Goal: Find specific page/section

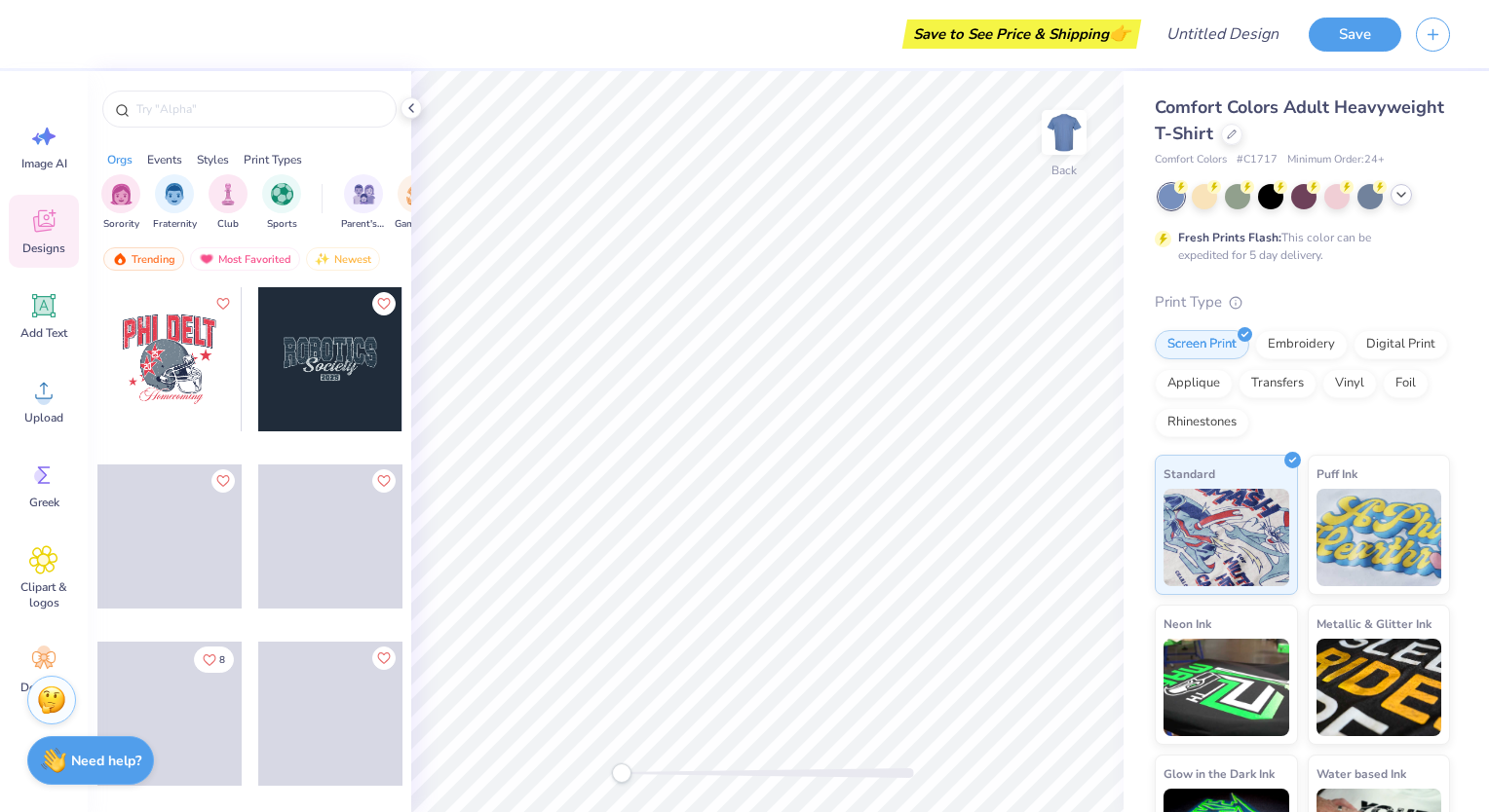
click at [1409, 203] on div at bounding box center [1304, 197] width 291 height 25
click at [1400, 193] on icon at bounding box center [1401, 195] width 16 height 16
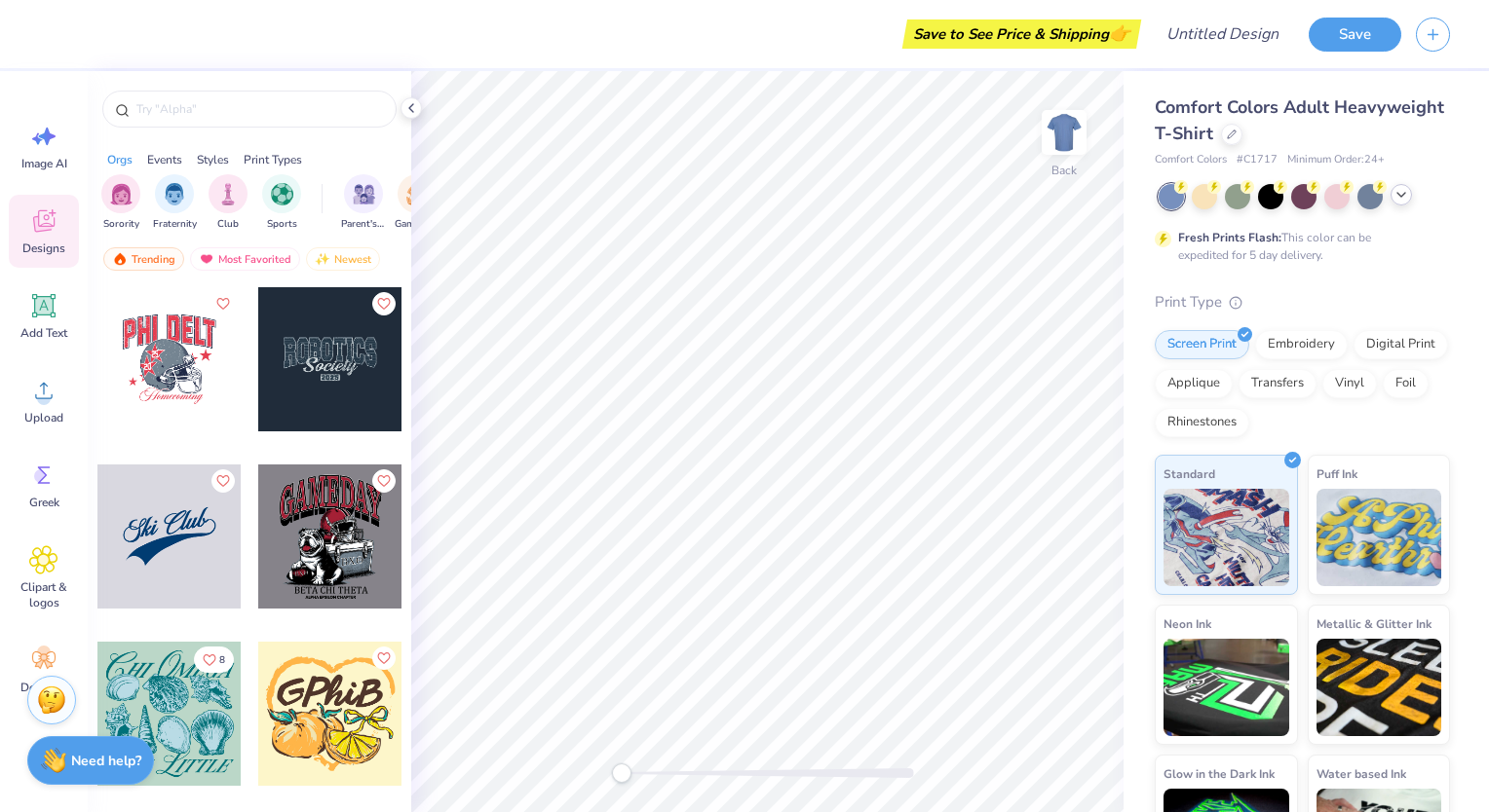
click at [1406, 199] on icon at bounding box center [1401, 195] width 16 height 16
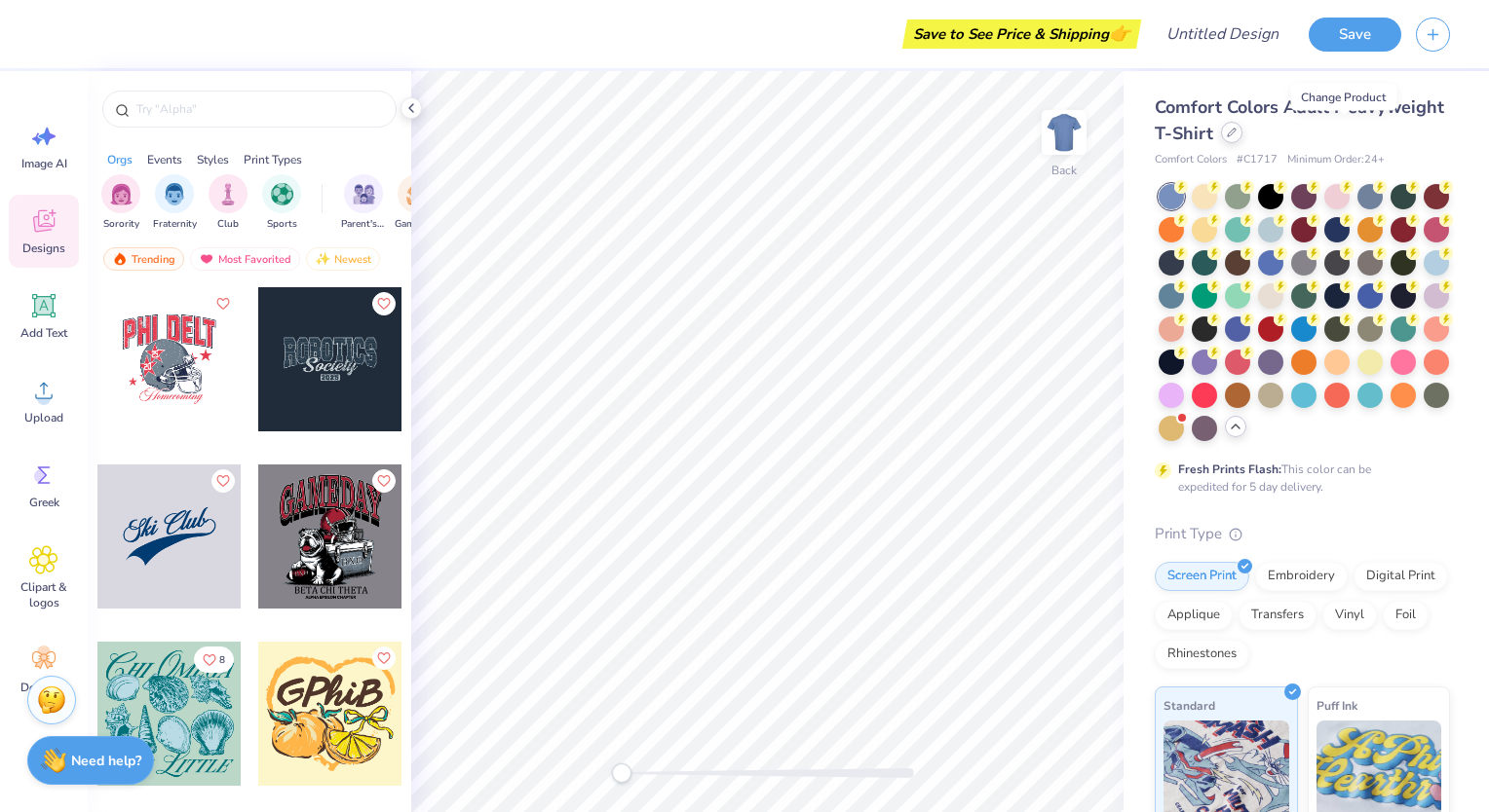
click at [1237, 135] on icon at bounding box center [1232, 132] width 10 height 10
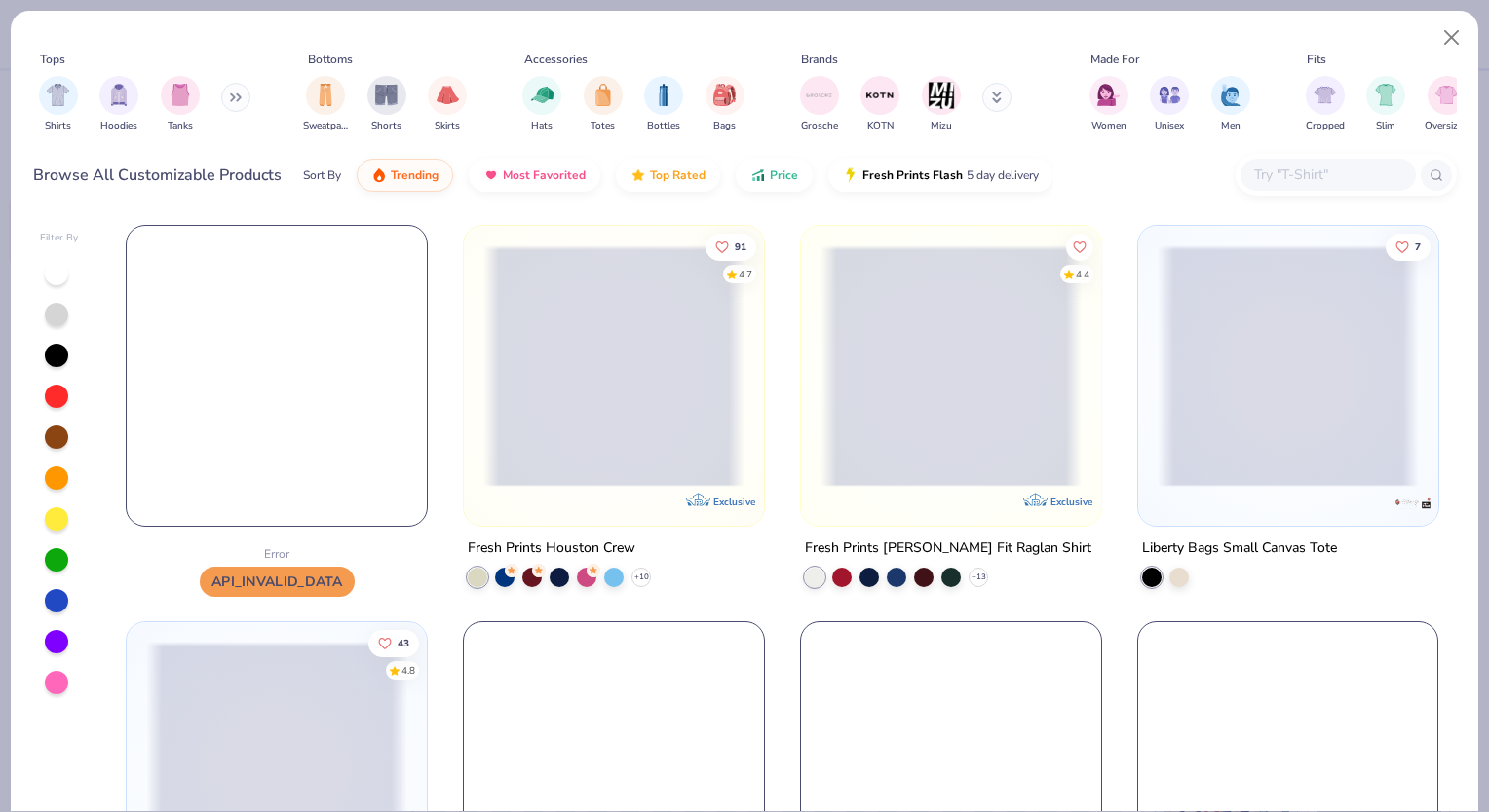
click at [1274, 178] on input "text" at bounding box center [1326, 175] width 150 height 23
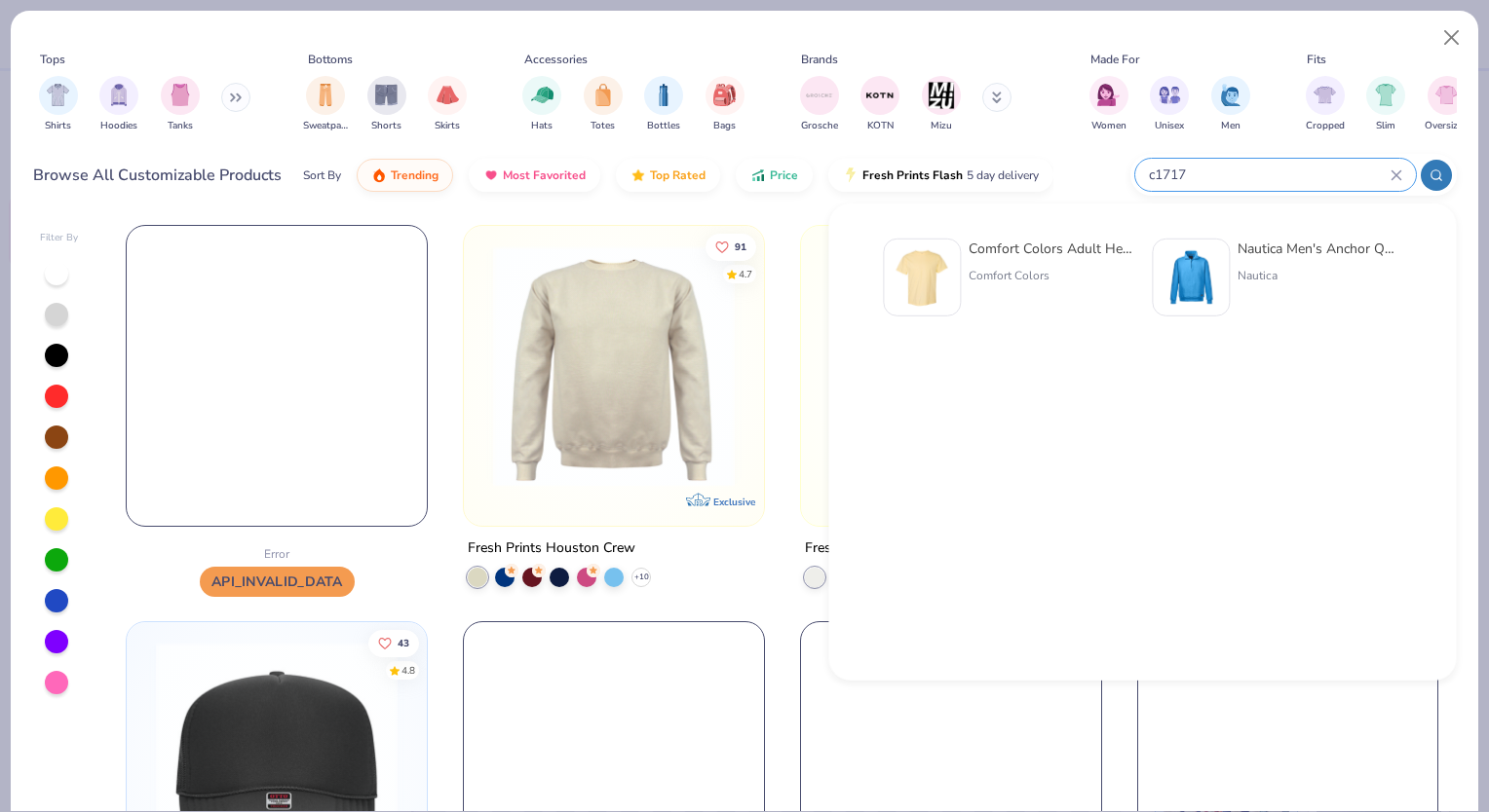
type input "c1717"
click at [970, 272] on div "Comfort Colors" at bounding box center [1050, 276] width 164 height 18
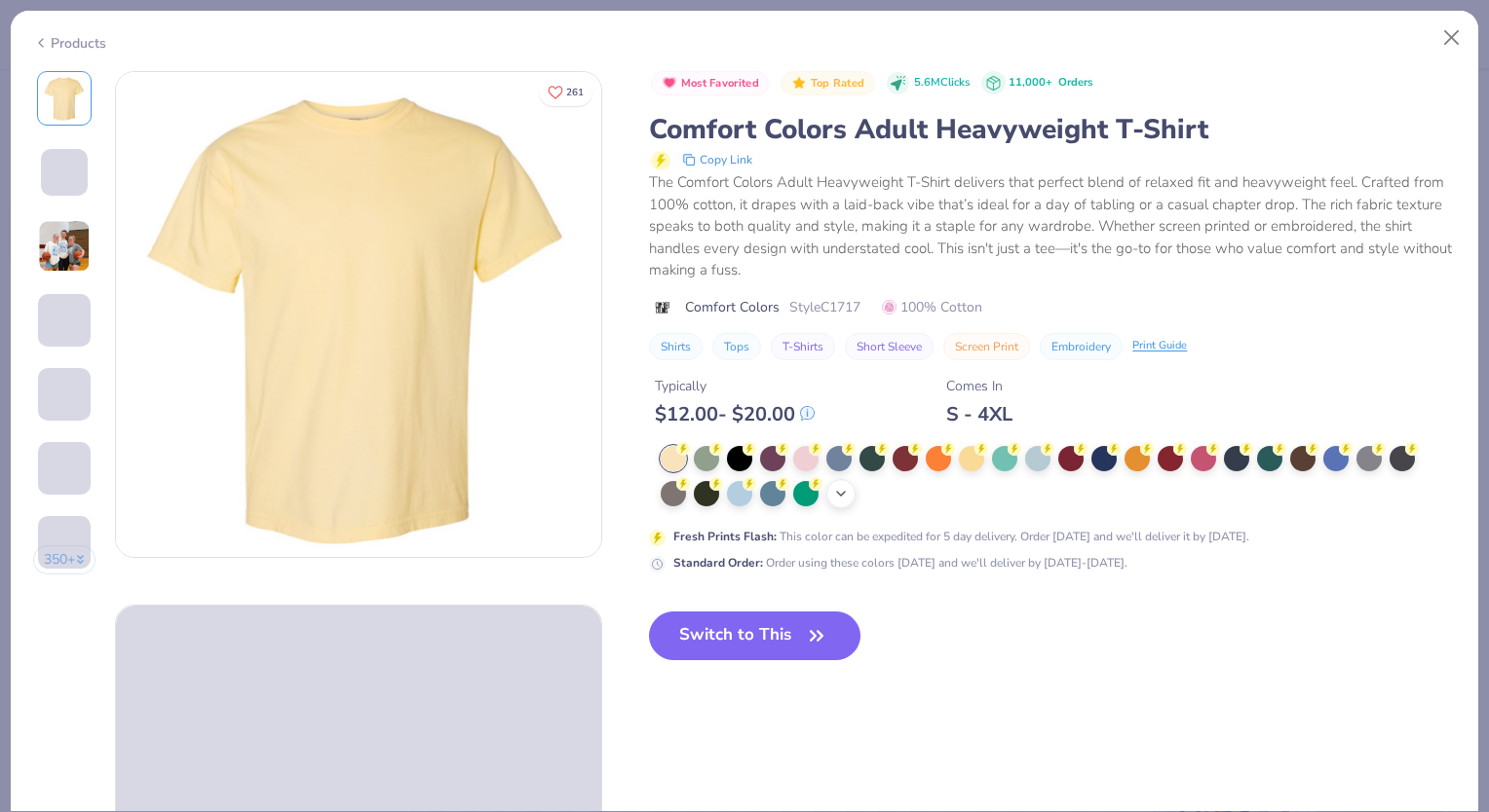
click at [840, 488] on icon at bounding box center [841, 494] width 16 height 16
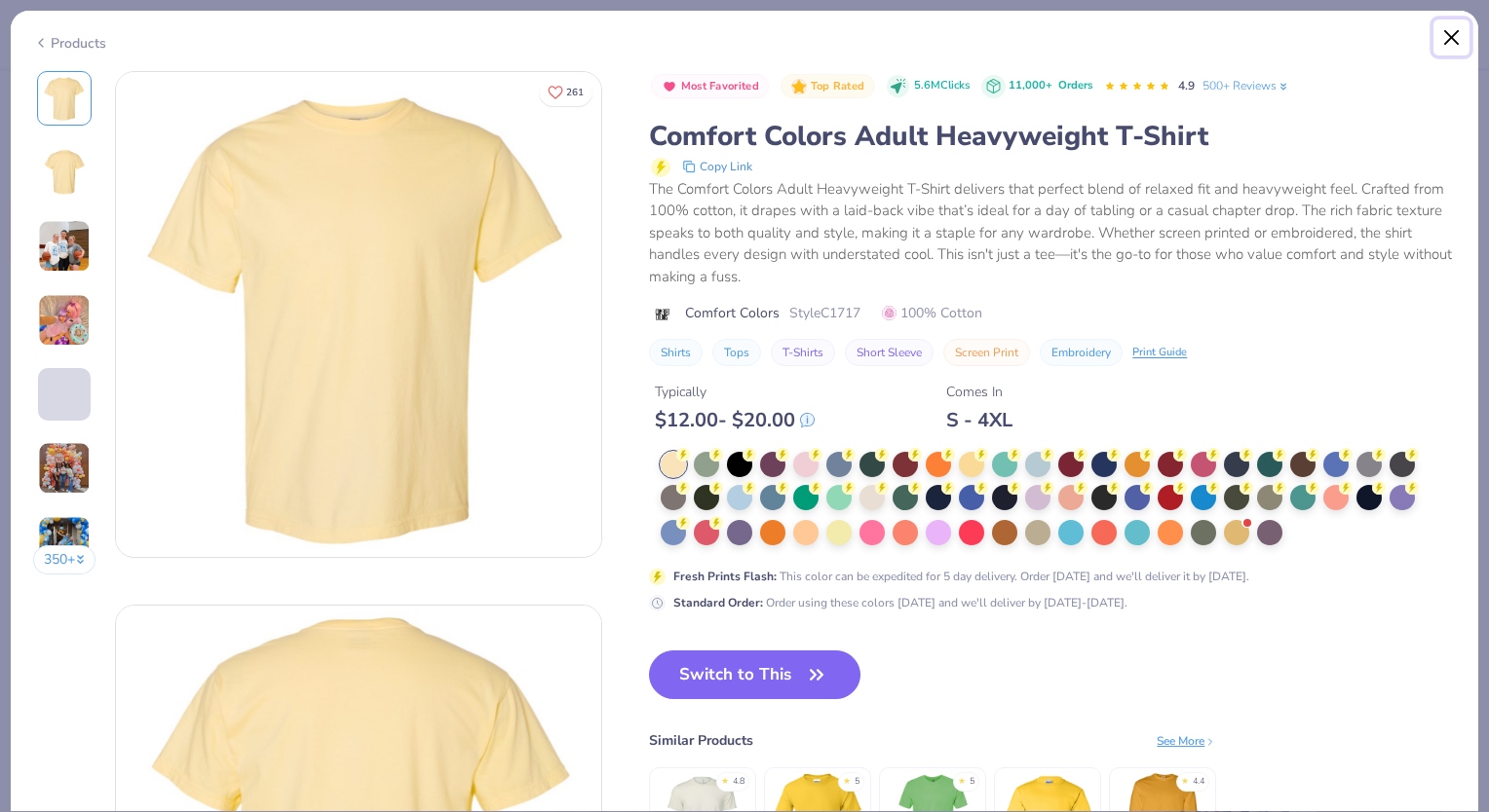
click at [1458, 36] on button "Close" at bounding box center [1452, 38] width 37 height 37
